Goal: Task Accomplishment & Management: Manage account settings

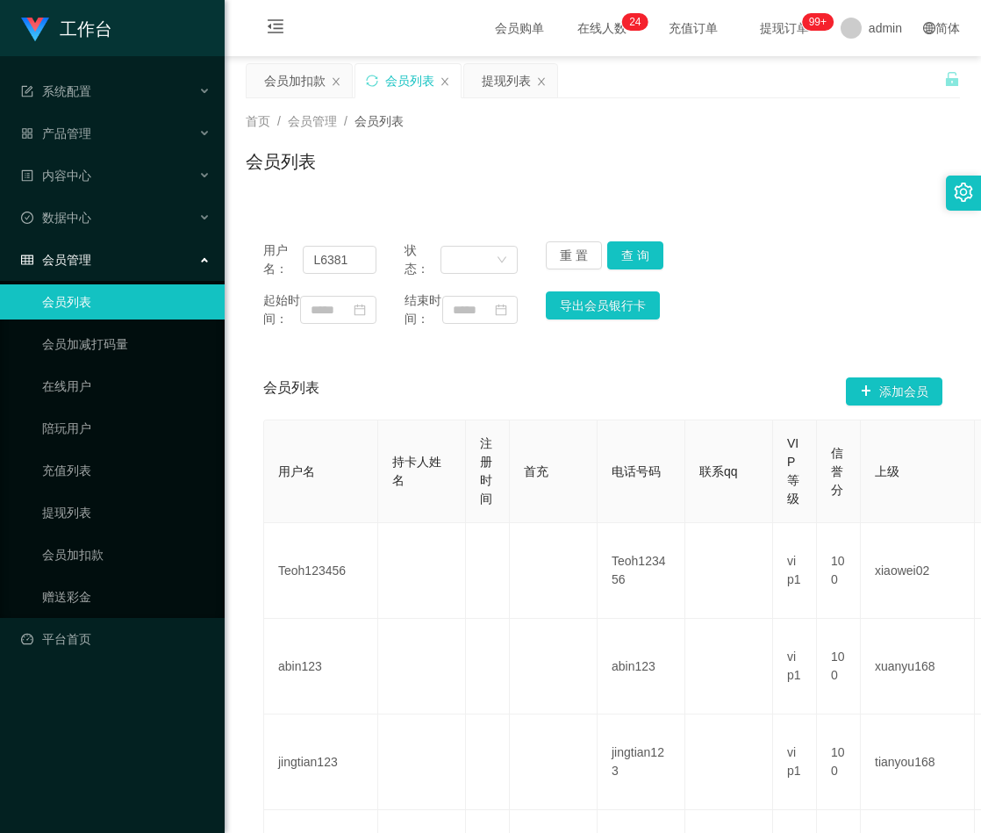
type input "L6381"
click at [336, 263] on input "L6381" at bounding box center [340, 260] width 74 height 28
click at [627, 258] on button "查 询" at bounding box center [635, 255] width 56 height 28
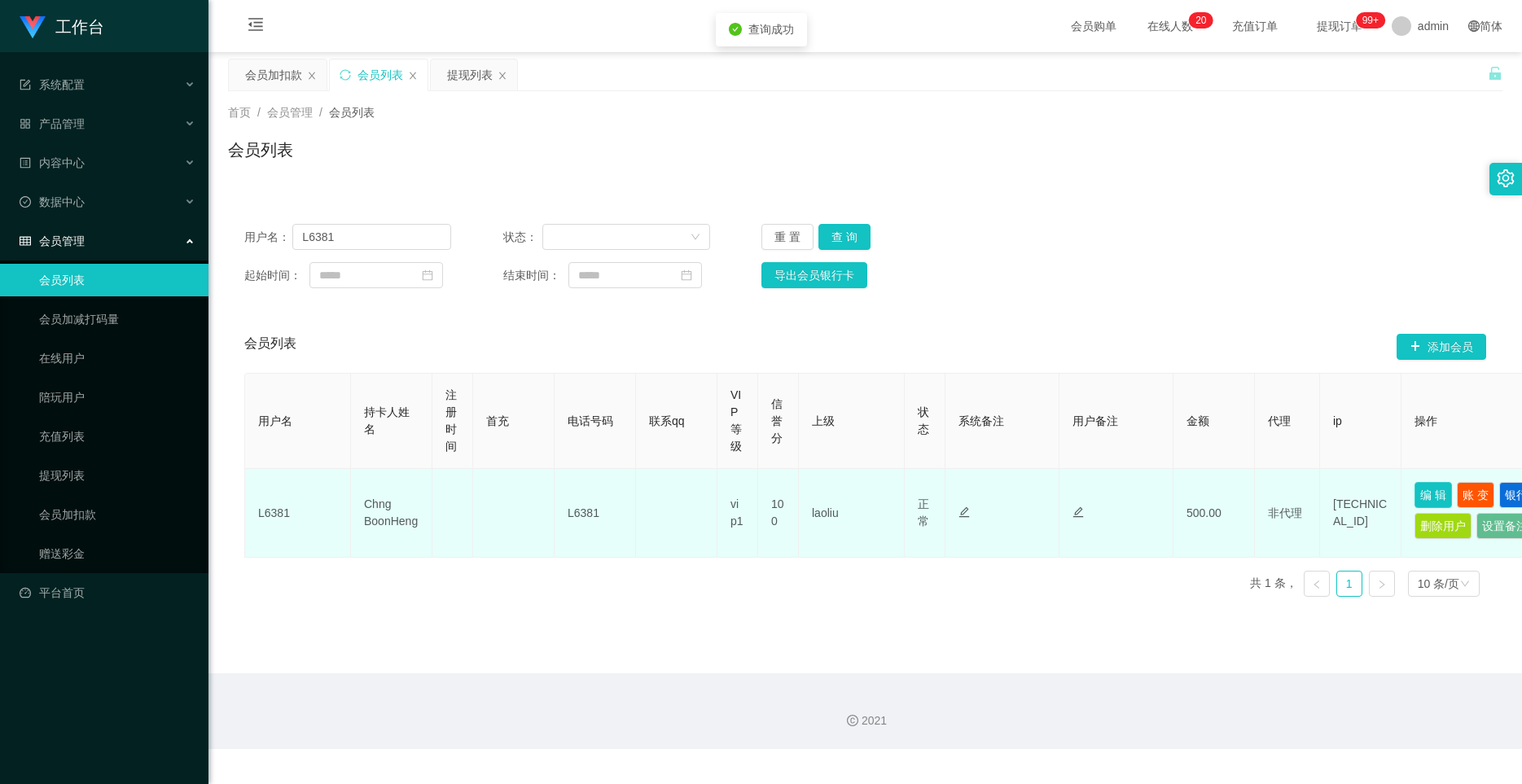
click at [909, 492] on button "编 辑" at bounding box center [1433, 495] width 37 height 26
type input "L6381"
type input "Chng BoonHeng"
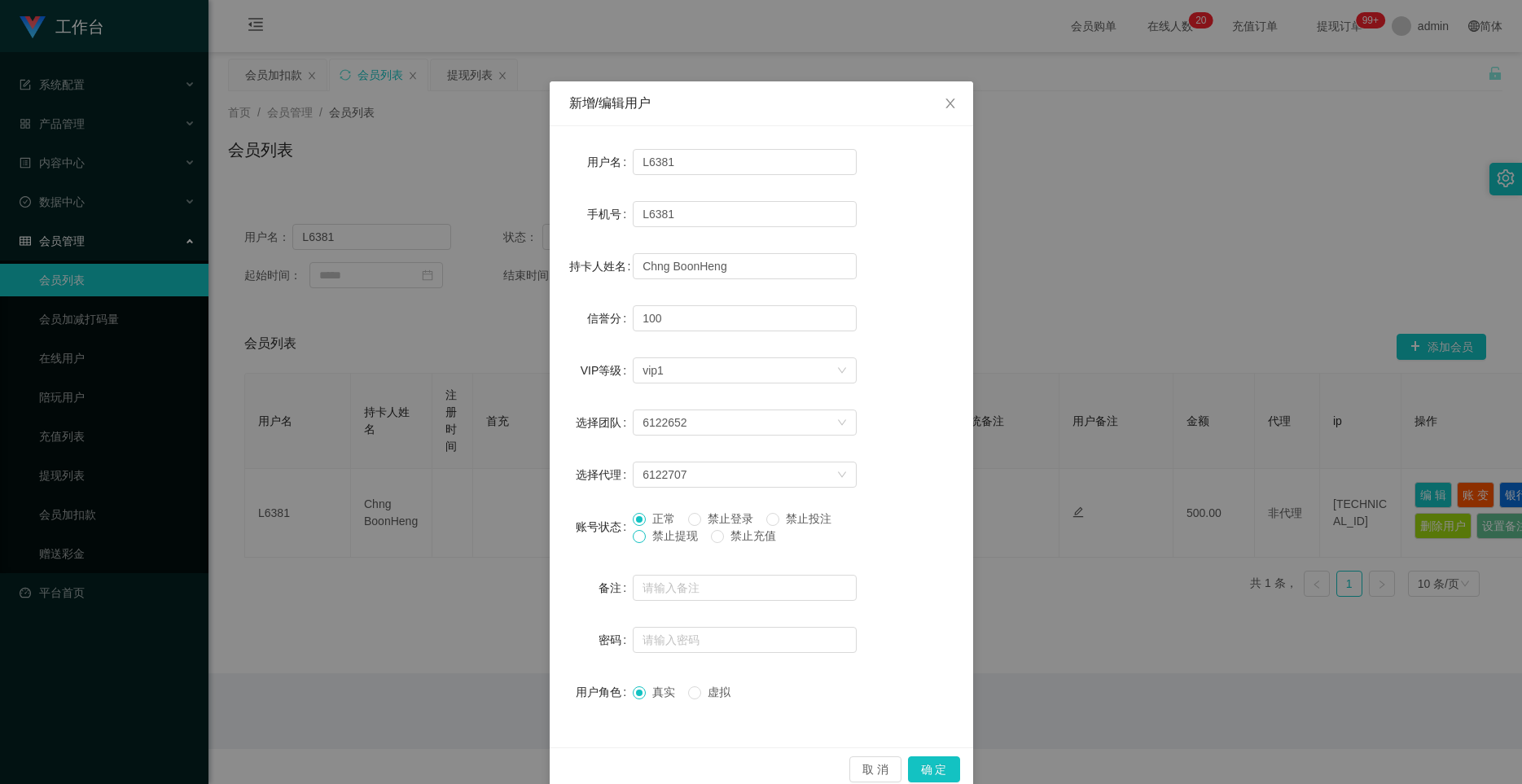
click at [638, 540] on span at bounding box center [639, 536] width 13 height 13
click at [909, 770] on button "确 定" at bounding box center [934, 769] width 52 height 26
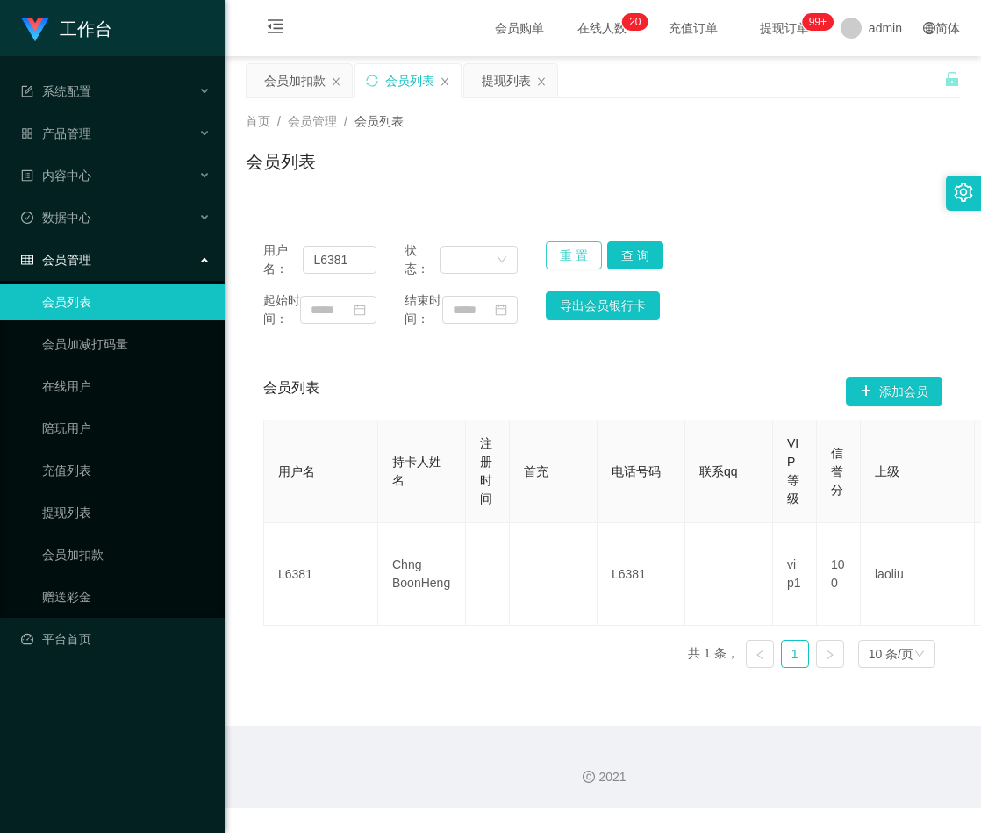
click at [565, 256] on button "重 置" at bounding box center [574, 255] width 56 height 28
